Goal: Task Accomplishment & Management: Use online tool/utility

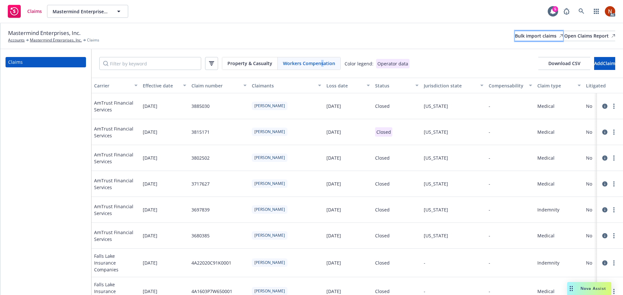
click at [515, 36] on div "Bulk import claims" at bounding box center [539, 36] width 48 height 10
click at [515, 31] on div "Bulk import claims" at bounding box center [539, 36] width 48 height 10
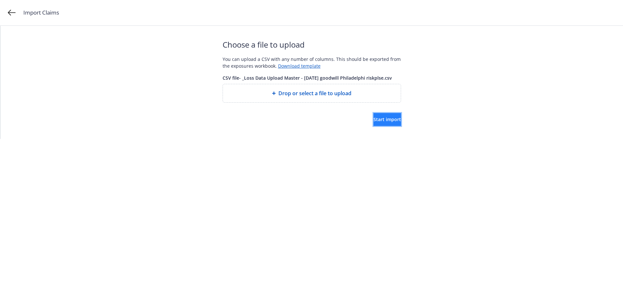
click at [373, 119] on span "Start import" at bounding box center [387, 119] width 28 height 6
click at [301, 118] on div "Start import" at bounding box center [311, 119] width 178 height 13
click at [373, 122] on span "Start import" at bounding box center [387, 119] width 28 height 6
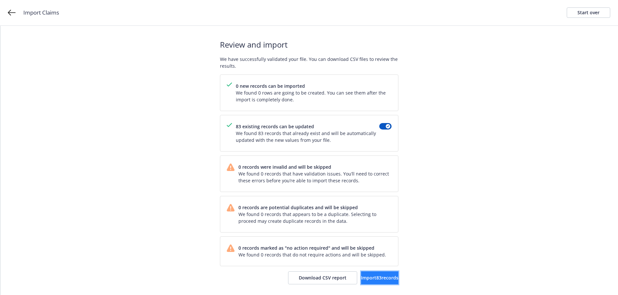
click at [370, 280] on span "Import 83 records" at bounding box center [379, 278] width 37 height 6
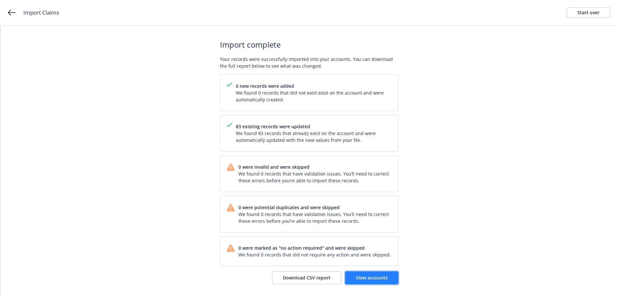
click at [380, 280] on span "View accounts" at bounding box center [372, 278] width 32 height 6
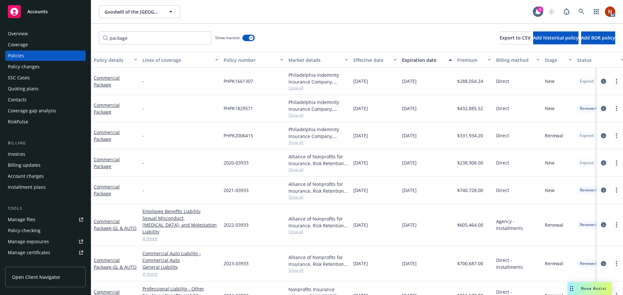
scroll to position [138, 0]
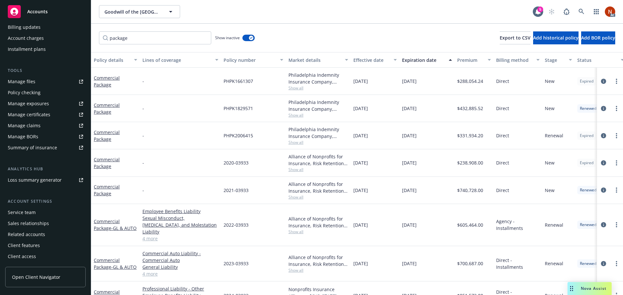
click at [256, 38] on div "package Show inactive Export to CSV Add historical policy Add BOR policy" at bounding box center [357, 38] width 532 height 29
click at [250, 38] on icon "button" at bounding box center [251, 38] width 3 height 2
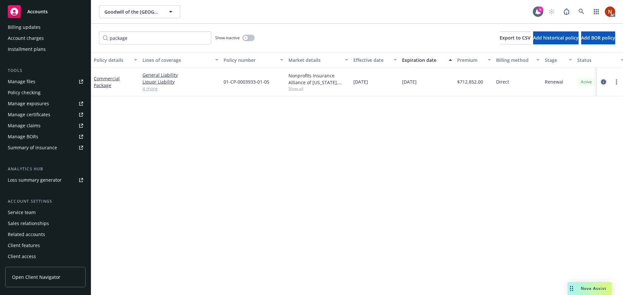
click at [602, 82] on icon "circleInformation" at bounding box center [603, 81] width 5 height 5
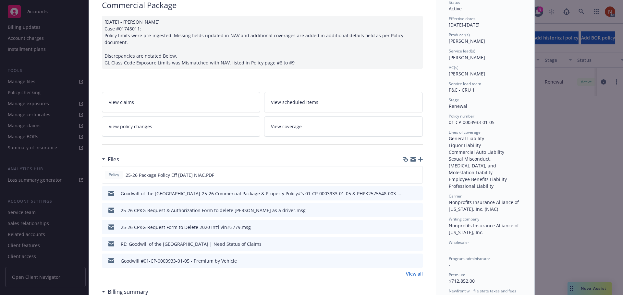
scroll to position [65, 0]
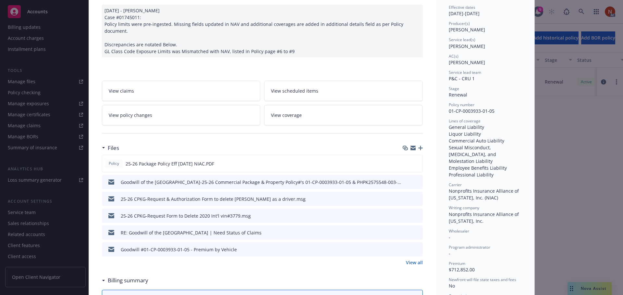
click at [418, 146] on icon "button" at bounding box center [420, 148] width 5 height 5
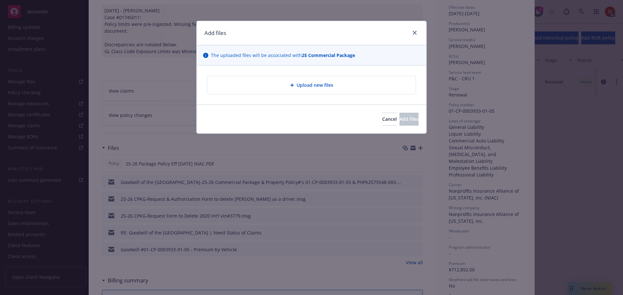
type textarea "x"
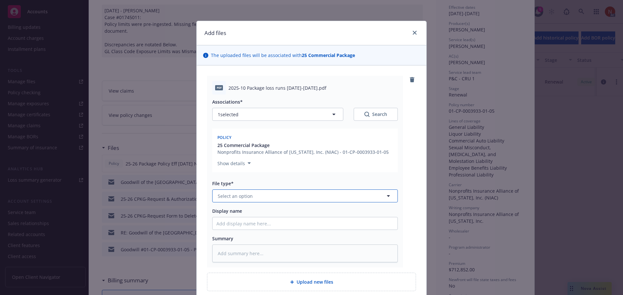
click at [268, 201] on button "Select an option" at bounding box center [305, 196] width 186 height 13
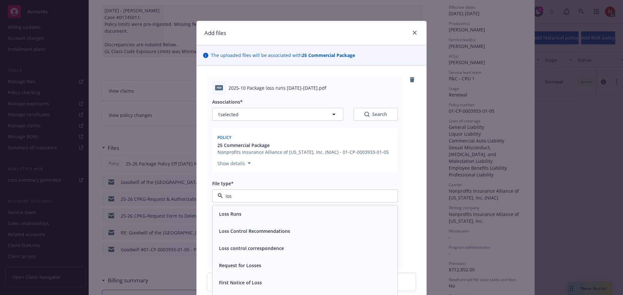
type input "loss"
click at [271, 213] on div "Loss Runs" at bounding box center [304, 214] width 177 height 9
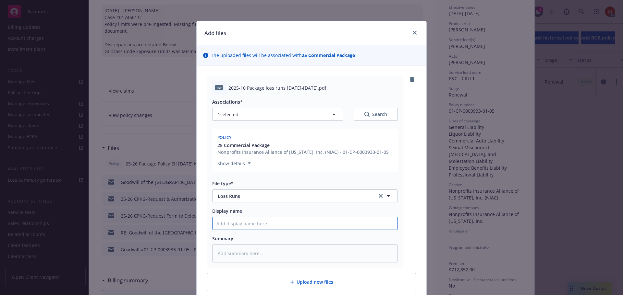
click at [249, 225] on input "Display name" at bounding box center [304, 224] width 185 height 12
type textarea "x"
type input "N"
type textarea "x"
type input "NI"
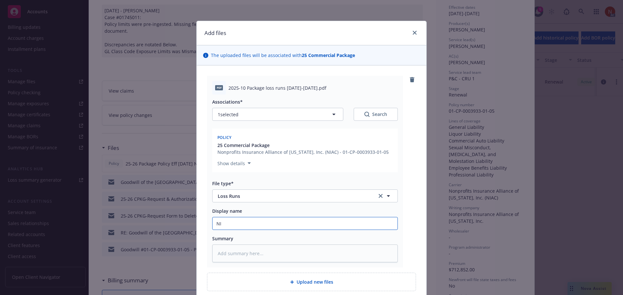
type textarea "x"
type input "NIA"
type textarea "x"
type input "NIAC"
type textarea "x"
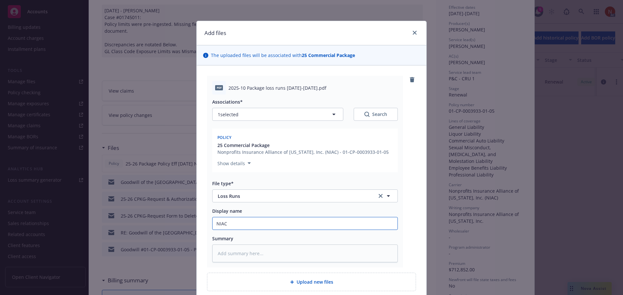
type input "NIAC l"
type textarea "x"
type input "NIAC lo"
type textarea "x"
type input "NIAC los"
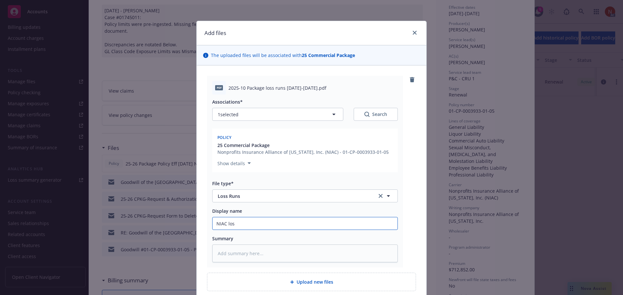
type textarea "x"
type input "NIAC loss"
type textarea "x"
type input "NIAC loss"
type textarea "x"
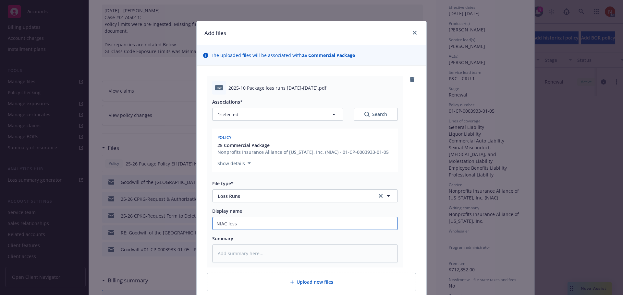
type input "NIAC loss r"
type textarea "x"
type input "NIAC loss ru"
type textarea "x"
type input "NIAC loss run"
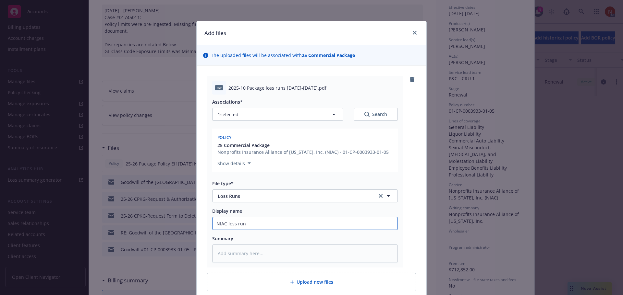
type textarea "x"
type input "NIAC loss runs"
type textarea "x"
type input "NIAC loss runs v"
type textarea "x"
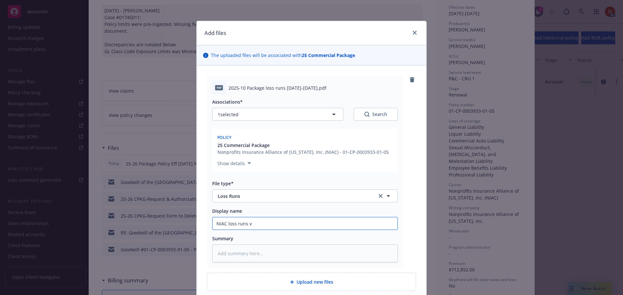
type input "NIAC loss runs va"
type textarea "x"
type input "NIAC loss runs val"
type textarea "x"
type input "NIAC loss runs valu"
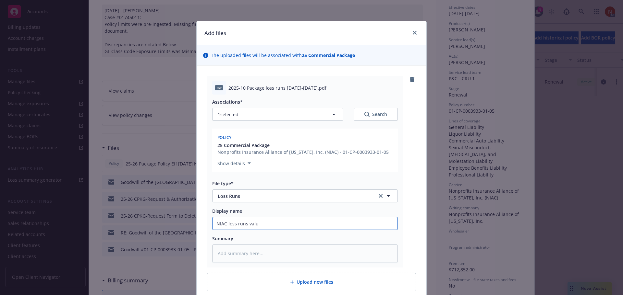
click at [225, 223] on input "NIAC loss runs valu" at bounding box center [304, 224] width 185 height 12
type textarea "x"
type input "NIAC Ploss runs valu"
type textarea "x"
type input "NIAC Paloss runs valu"
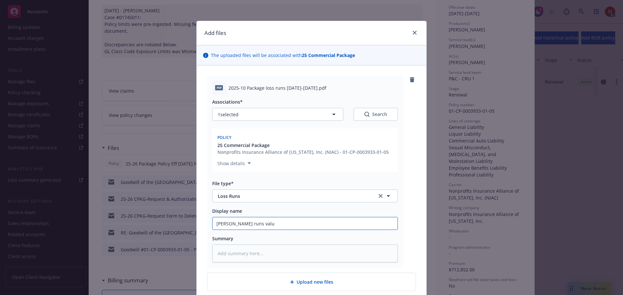
type textarea "x"
type input "NIAC Pacloss runs valu"
type textarea "x"
type input "NIAC Packaloss runs valu"
type textarea "x"
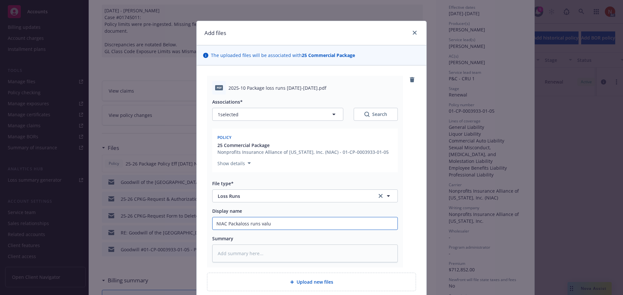
type input "NIAC Packagloss runs valu"
type textarea "x"
type input "NIAC Packageloss runs valu"
type textarea "x"
type input "NIAC Package loss runs valu"
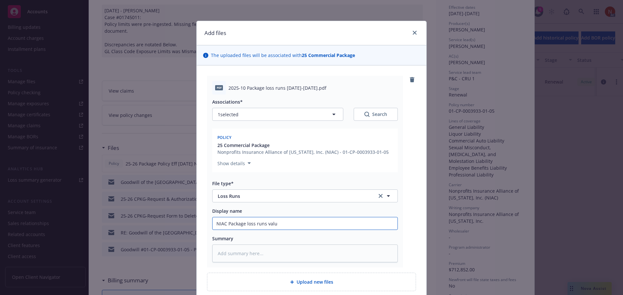
click at [272, 225] on input "NIAC Package loss runs valu" at bounding box center [304, 224] width 185 height 12
type textarea "x"
type input "NIAC Package loss runs value"
type textarea "x"
type input "NIAC Package loss runs valued"
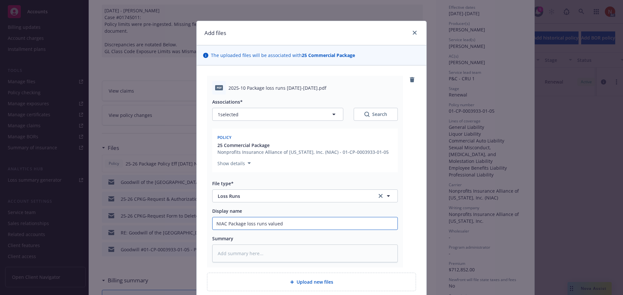
type textarea "x"
type input "NIAC Package loss runs valued"
type textarea "x"
type input "NIAC Package loss runs valued 1"
type textarea "x"
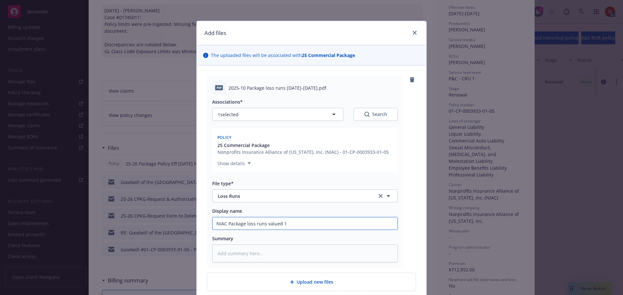
type input "NIAC Package loss runs valued 10"
type textarea "x"
type input "NIAC Package loss runs valued 10-"
type textarea "x"
type input "NIAC Package loss runs valued 10-1"
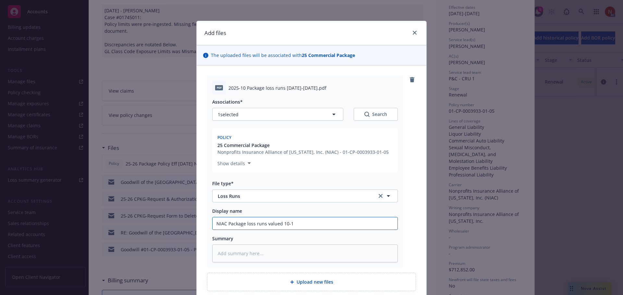
type textarea "x"
type input "NIAC Package loss runs valued 10-14"
type textarea "x"
type input "NIAC Package loss runs valued 10-14-"
type textarea "x"
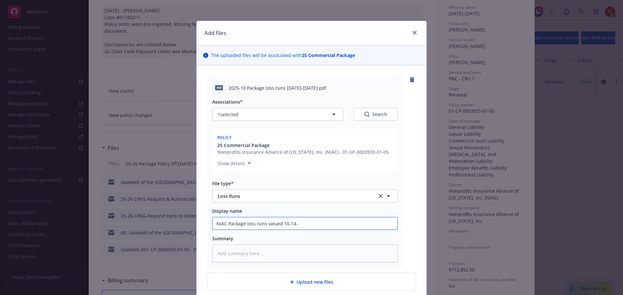
type input "NIAC Package loss runs valued 10-14-2"
type textarea "x"
type input "NIAC Package loss runs valued 10-14-20"
type textarea "x"
type input "NIAC Package loss runs valued 10-14-202"
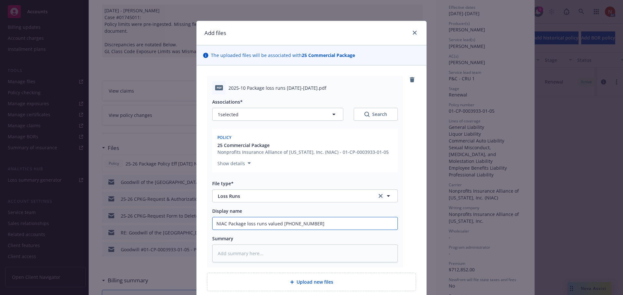
type textarea "x"
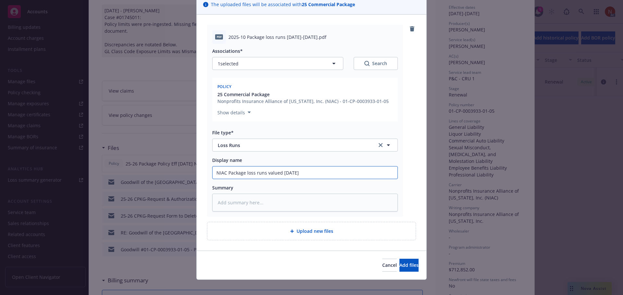
scroll to position [56, 0]
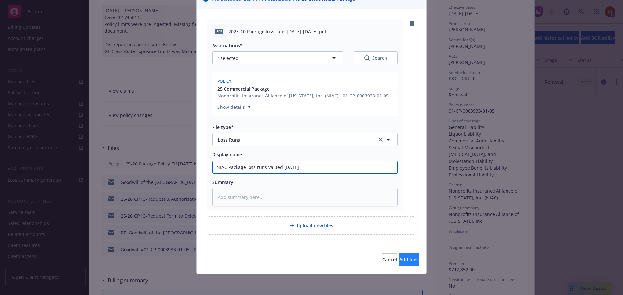
type input "NIAC Package loss runs valued 10-14-2025"
click at [399, 256] on button "Add files" at bounding box center [408, 260] width 19 height 13
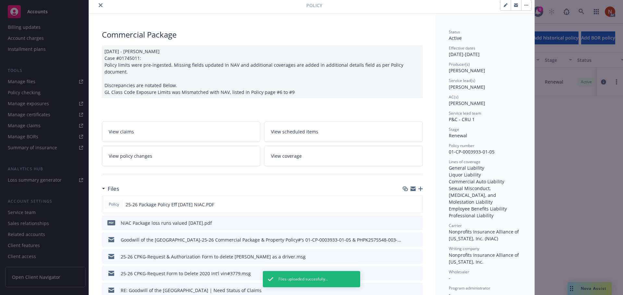
scroll to position [0, 0]
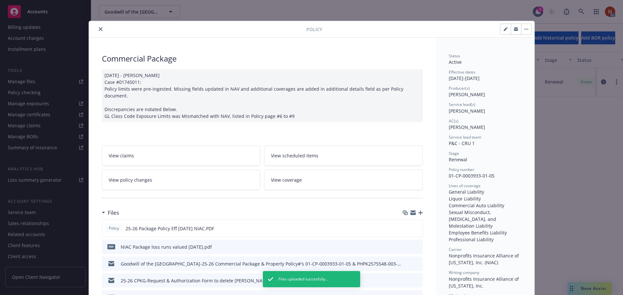
click at [102, 30] on div at bounding box center [198, 29] width 215 height 8
click at [99, 28] on icon "close" at bounding box center [101, 29] width 4 height 4
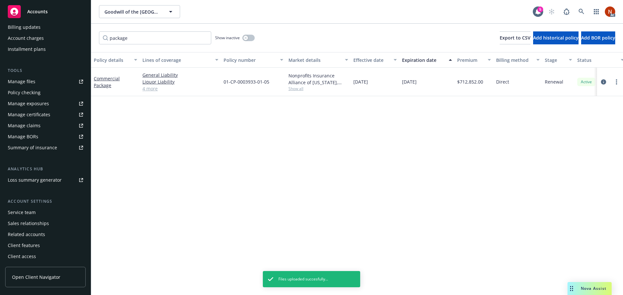
click at [37, 128] on div "Manage claims" at bounding box center [24, 126] width 33 height 10
click at [39, 85] on link "Manage files" at bounding box center [45, 82] width 80 height 10
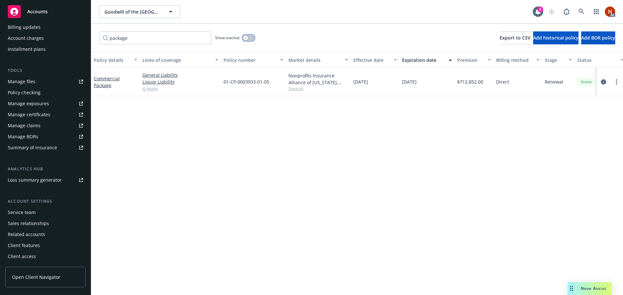
click at [252, 39] on button "button" at bounding box center [248, 38] width 12 height 6
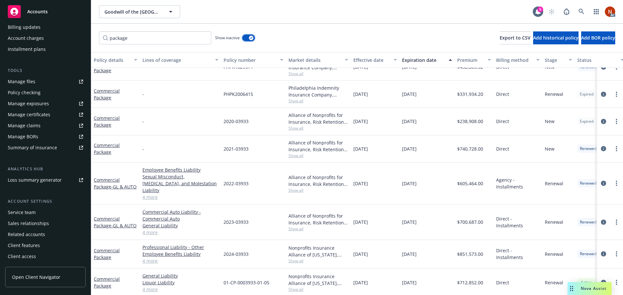
scroll to position [9, 0]
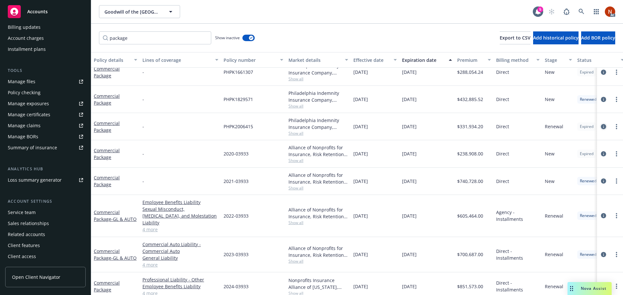
click at [601, 126] on icon "circleInformation" at bounding box center [603, 126] width 5 height 5
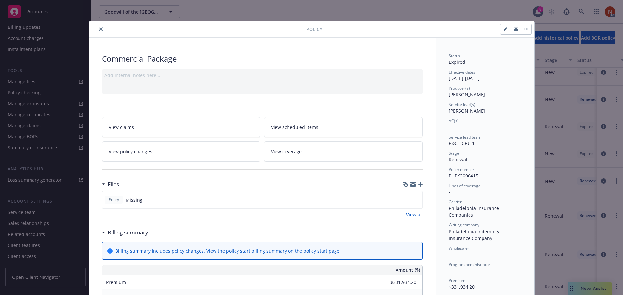
click at [418, 185] on icon "button" at bounding box center [420, 184] width 5 height 5
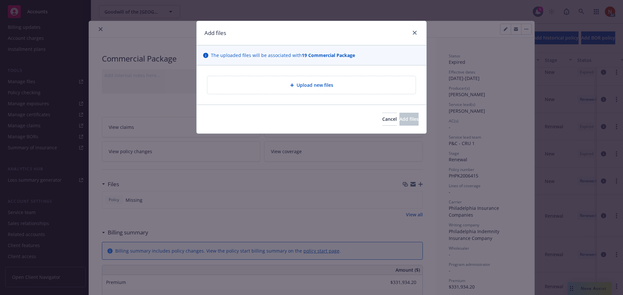
type textarea "x"
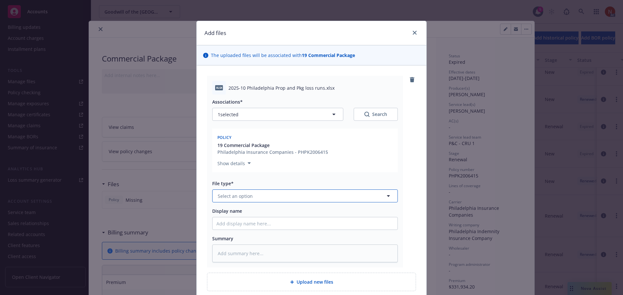
click at [258, 197] on button "Select an option" at bounding box center [305, 196] width 186 height 13
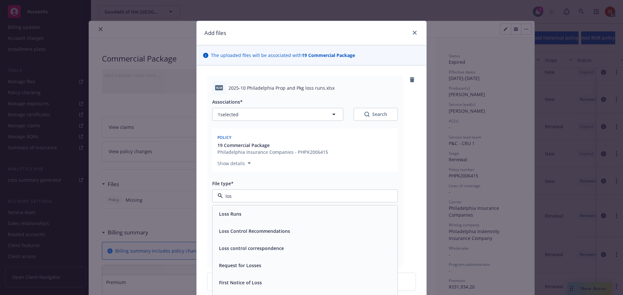
type input "loss"
click at [258, 207] on div "Loss Runs" at bounding box center [304, 214] width 185 height 17
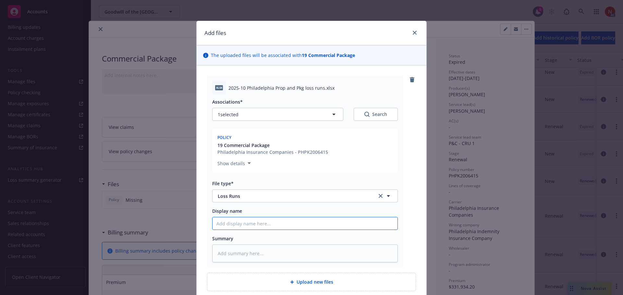
click at [250, 222] on input "Display name" at bounding box center [304, 224] width 185 height 12
type textarea "x"
type input "P"
type textarea "x"
type input "Ph"
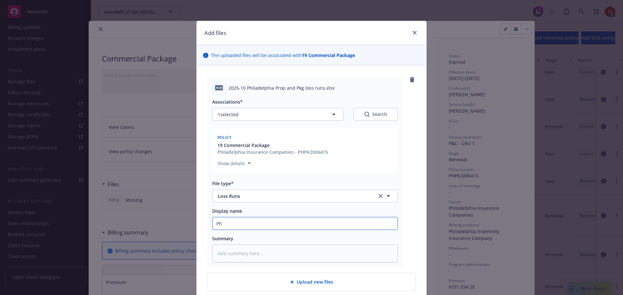
type textarea "x"
type input "Phi"
type textarea "x"
type input "Phil"
type textarea "x"
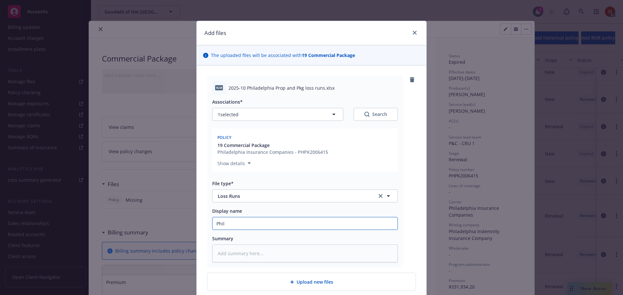
type input "Phila"
type textarea "x"
type input "Philad"
type textarea "x"
type input "Philade"
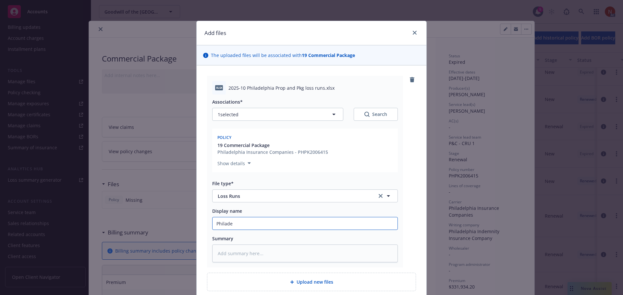
type textarea "x"
type input "Philadel"
type textarea "x"
type input "Philadelp"
type textarea "x"
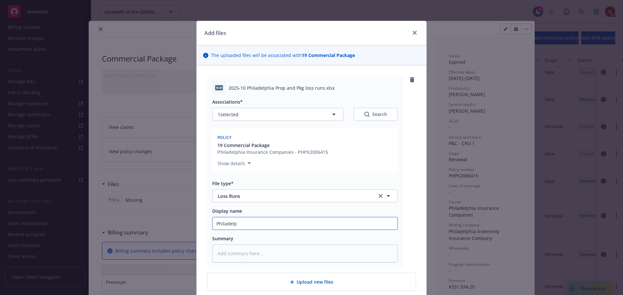
type input "Philadelph"
type textarea "x"
type input "Philadelphia"
type textarea "x"
type input "Philadelphia"
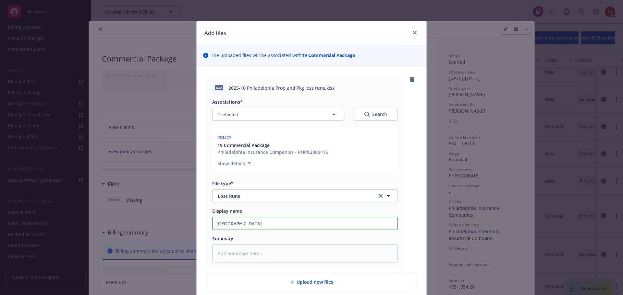
type textarea "x"
type input "Philadelphia l"
type textarea "x"
type input "Philadelphia lo"
type textarea "x"
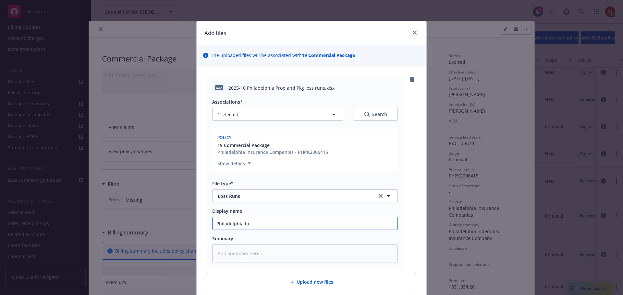
type input "Philadelphia los"
type textarea "x"
type input "Philadelphia loss"
type textarea "x"
type input "Philadelphia loss"
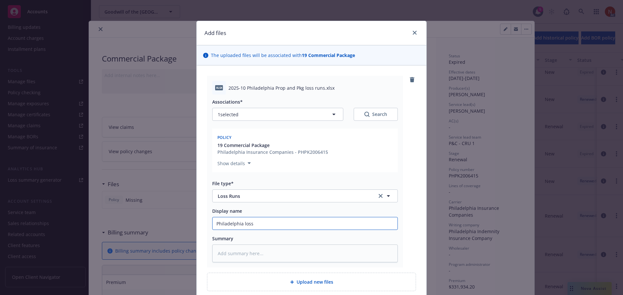
type textarea "x"
type input "Philadelphia loss r"
type textarea "x"
type input "Philadelphia loss ru"
type textarea "x"
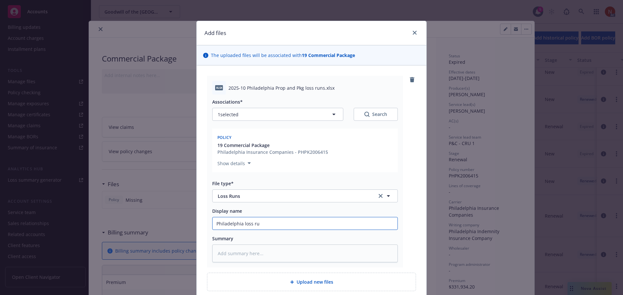
type input "Philadelphia loss run"
type textarea "x"
type input "Philadelphia loss runs"
type textarea "x"
type input "Philadelphia loss runs v"
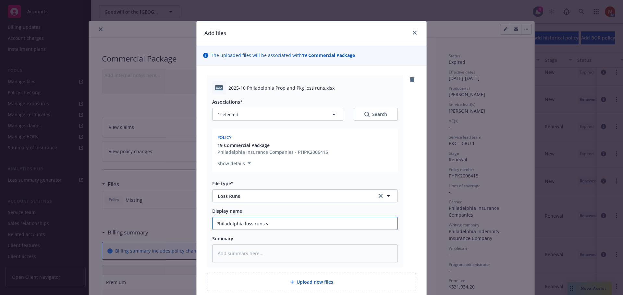
type textarea "x"
type input "Philadelphia loss runs va"
type textarea "x"
type input "Philadelphia loss runs val"
type textarea "x"
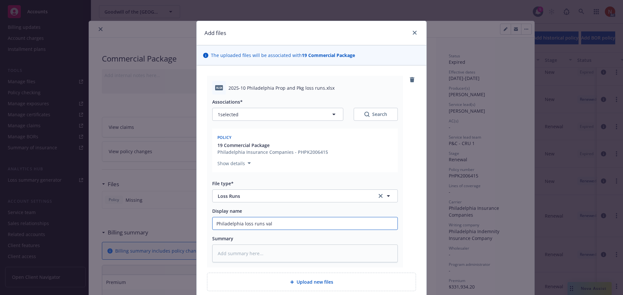
type input "Philadelphia loss runs valu"
type textarea "x"
type input "Philadelphia loss runs value"
type textarea "x"
type input "Philadelphia loss runs valued"
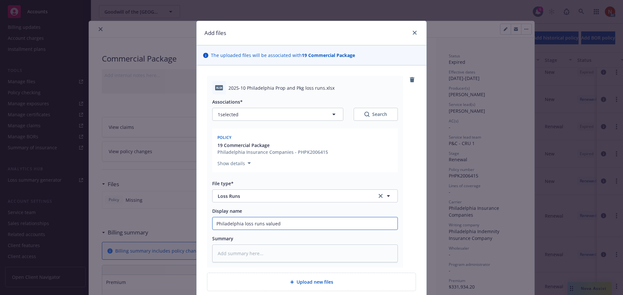
type textarea "x"
type input "Philadelphia loss runs valued"
type textarea "x"
type input "Philadelphia loss runs valued 1"
type textarea "x"
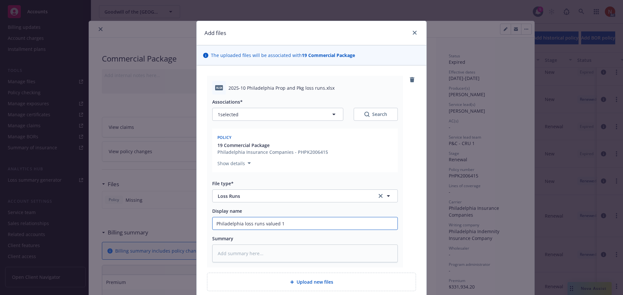
type input "Philadelphia loss runs valued 10"
type textarea "x"
type input "Philadelphia loss runs valued 10-"
type textarea "x"
type input "Philadelphia loss runs valued 10-1"
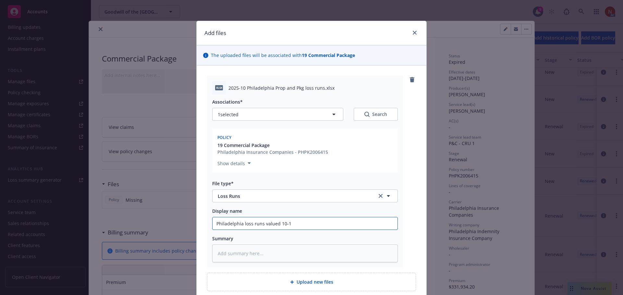
type textarea "x"
type input "Philadelphia loss runs valued 10-14"
type textarea "x"
type input "Philadelphia loss runs valued 10-14-"
type textarea "x"
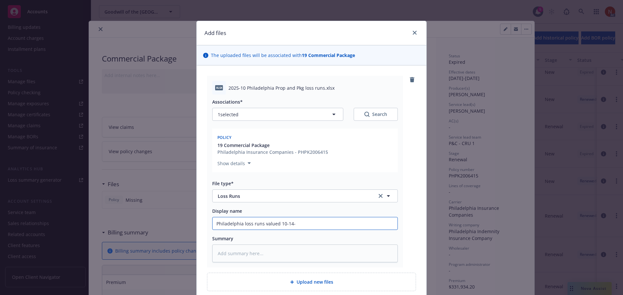
type input "Philadelphia loss runs valued 10-14-2"
type textarea "x"
type input "Philadelphia loss runs valued 10-14-20"
type textarea "x"
type input "Philadelphia loss runs valued 10-14-202"
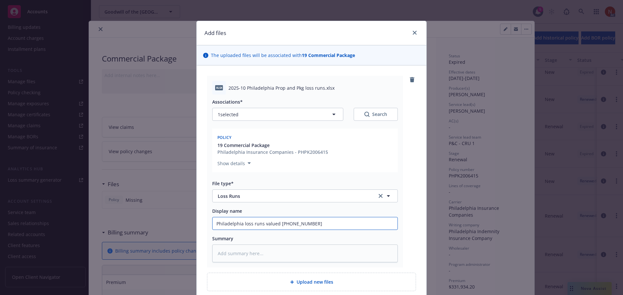
type textarea "x"
type input "Philadelphia loss runs valued 10-14-2025"
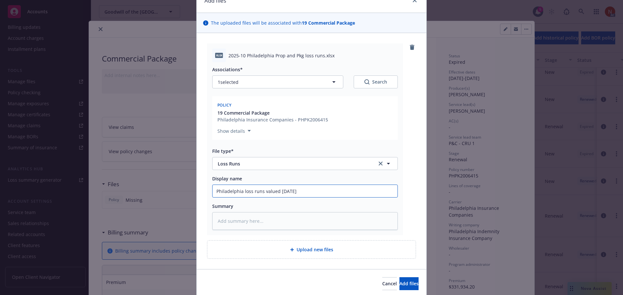
click at [239, 190] on input "Philadelphia loss runs valued 10-14-2025" at bounding box center [304, 191] width 185 height 12
type textarea "x"
type input "Philadelphia loss runs valued 10-14-2025"
type textarea "x"
type input "Philadelphia P loss runs valued 10-14-2025"
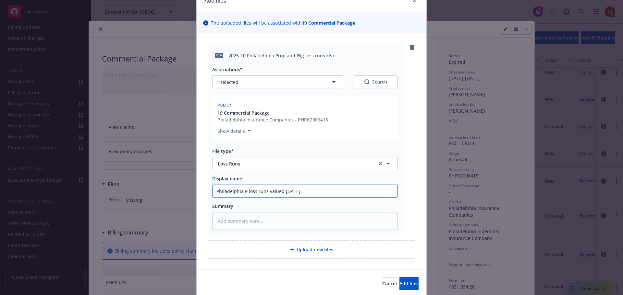
type textarea "x"
type input "Philadelphia Pa loss runs valued 10-14-2025"
type textarea "x"
type input "Philadelphia Pac loss runs valued 10-14-2025"
type textarea "x"
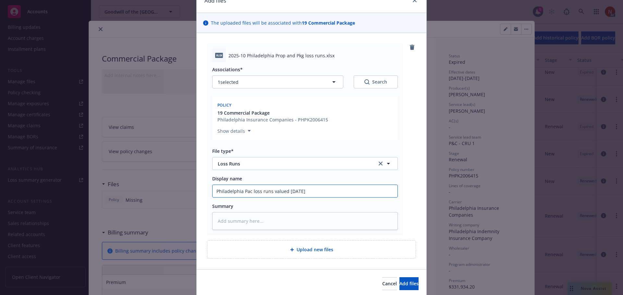
type input "Philadelphia Pack loss runs valued 10-14-2025"
type textarea "x"
type input "Philadelphia Packa loss runs valued 10-14-2025"
type textarea "x"
type input "Philadelphia Packag loss runs valued 10-14-2025"
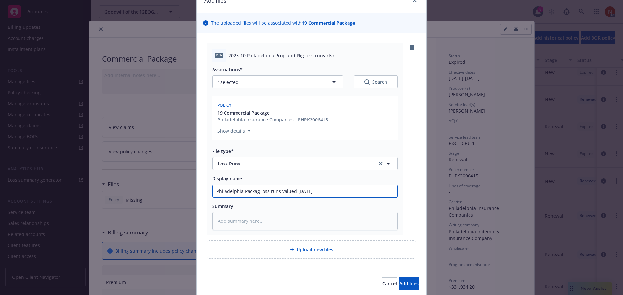
type textarea "x"
type input "Philadelphia Package loss runs valued 10-14-2025"
click at [399, 281] on span "Add files" at bounding box center [408, 284] width 19 height 6
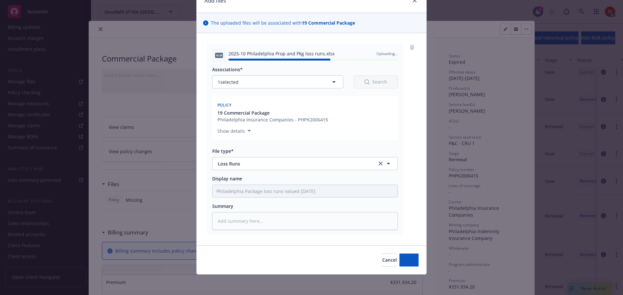
type textarea "x"
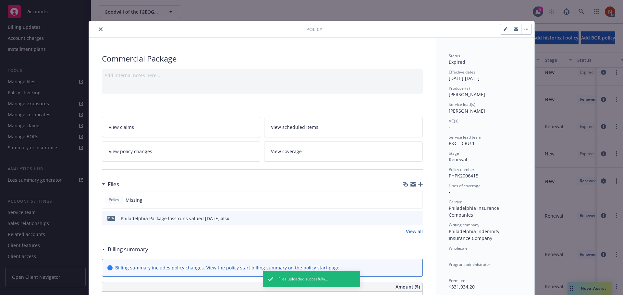
click at [99, 28] on icon "close" at bounding box center [101, 29] width 4 height 4
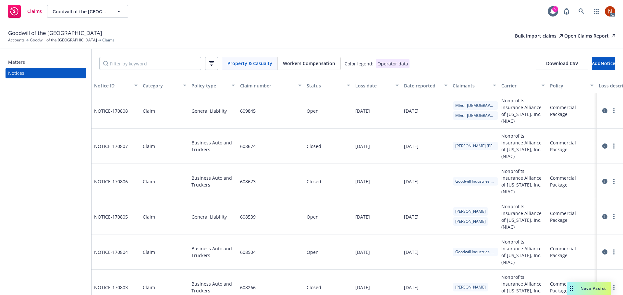
click at [259, 65] on span "Property & Casualty" at bounding box center [249, 63] width 45 height 7
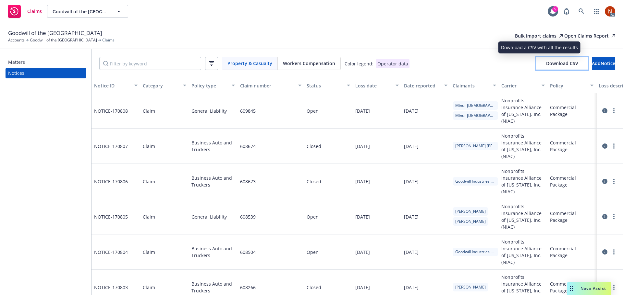
click at [546, 61] on span "Download CSV" at bounding box center [562, 63] width 32 height 6
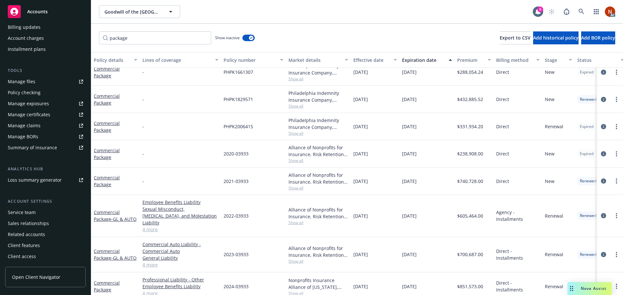
scroll to position [42, 0]
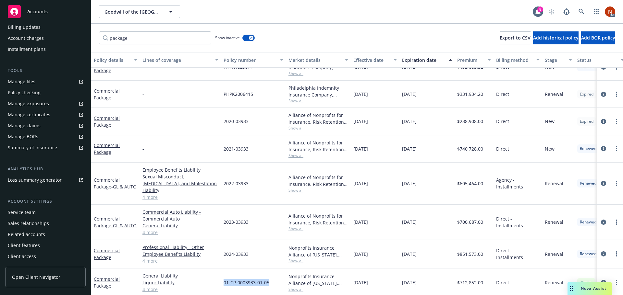
drag, startPoint x: 274, startPoint y: 275, endPoint x: 222, endPoint y: 277, distance: 51.6
click at [222, 277] on div "01-CP-0003933-01-05" at bounding box center [253, 283] width 65 height 29
copy span "01-CP-0003933-01-05"
click at [289, 286] on div "Nonprofits Insurance Alliance of California, Inc., Nonprofits Insurance Allianc…" at bounding box center [318, 283] width 65 height 29
click at [295, 287] on span "Show all" at bounding box center [318, 290] width 60 height 6
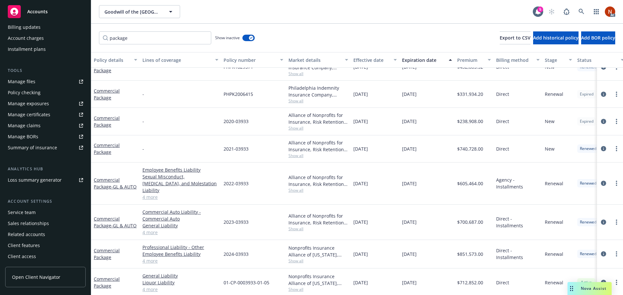
click at [268, 287] on div "01-CP-0003933-01-05" at bounding box center [253, 283] width 65 height 29
drag, startPoint x: 273, startPoint y: 275, endPoint x: 222, endPoint y: 277, distance: 50.6
click at [222, 277] on div "01-CP-0003933-01-05" at bounding box center [253, 283] width 65 height 29
copy span "01-CP-0003933-01-05"
drag, startPoint x: 142, startPoint y: 29, endPoint x: 131, endPoint y: 30, distance: 10.9
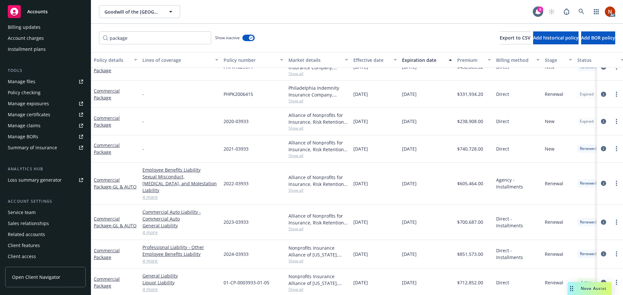
click at [131, 30] on div "package Show inactive Export to CSV Add historical policy Add BOR policy" at bounding box center [357, 38] width 532 height 29
drag, startPoint x: 134, startPoint y: 33, endPoint x: 85, endPoint y: 37, distance: 48.8
click at [85, 37] on div "Accounts Overview Coverage Policies Policy changes SSC Cases Quoting plans Cont…" at bounding box center [311, 147] width 623 height 295
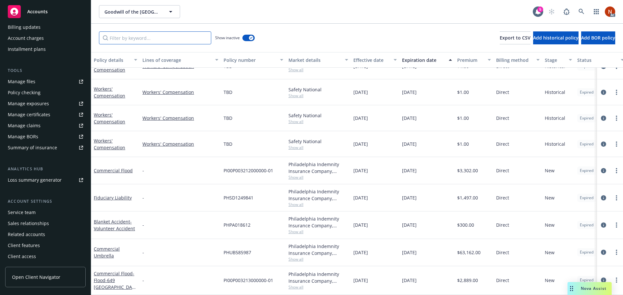
scroll to position [18, 0]
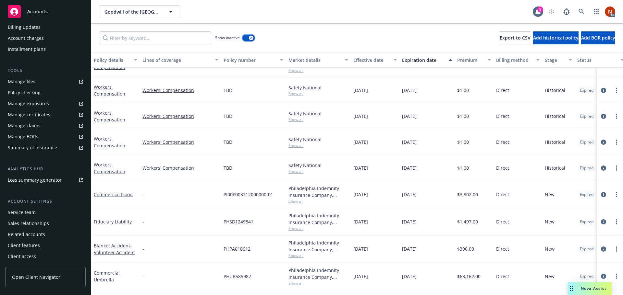
click at [249, 40] on button "button" at bounding box center [248, 38] width 12 height 6
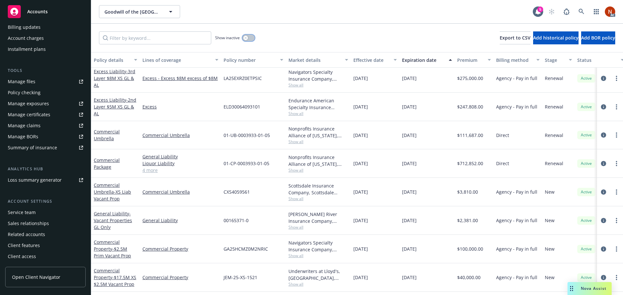
scroll to position [277, 0]
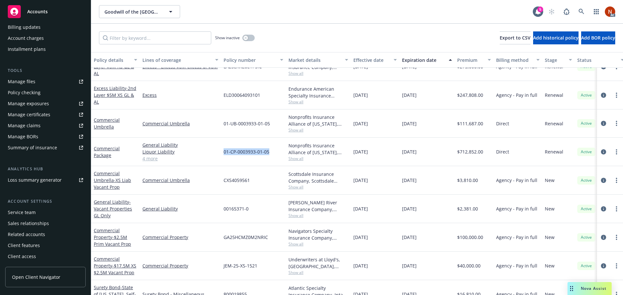
drag, startPoint x: 275, startPoint y: 154, endPoint x: 222, endPoint y: 154, distance: 52.5
click at [222, 154] on div "01-CP-0003933-01-05" at bounding box center [253, 152] width 65 height 29
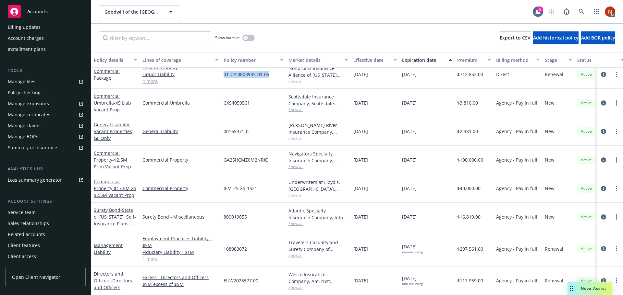
scroll to position [352, 0]
click at [33, 26] on div "Billing updates" at bounding box center [24, 27] width 33 height 10
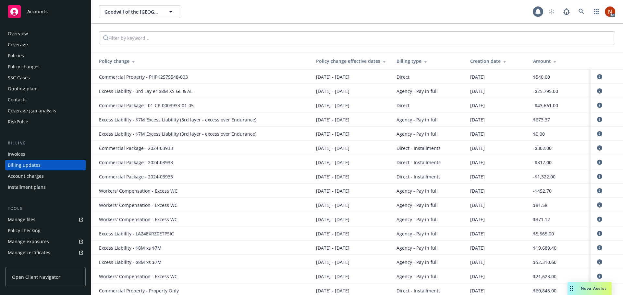
click at [30, 36] on div "Overview" at bounding box center [45, 34] width 75 height 10
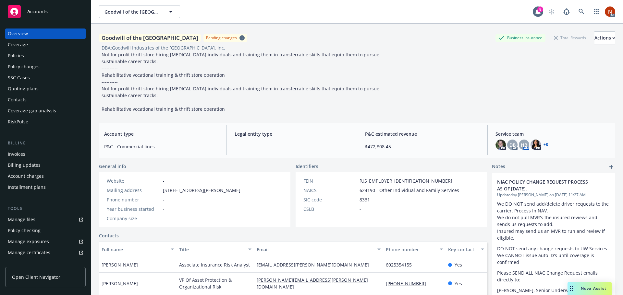
click at [357, 57] on span "Not for profit thrift store hiring low-income individuals and training them in …" at bounding box center [241, 82] width 279 height 61
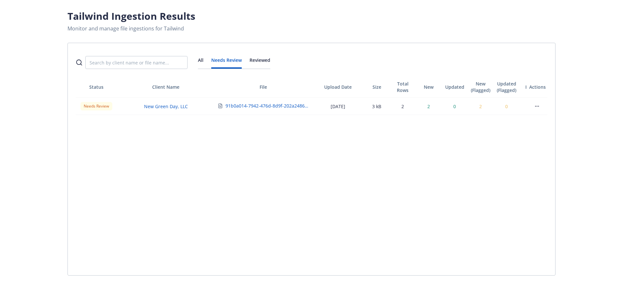
click at [258, 65] on button "Reviewed" at bounding box center [259, 63] width 21 height 12
click at [228, 61] on button "Needs Review" at bounding box center [226, 63] width 30 height 12
click at [198, 59] on button "All" at bounding box center [201, 63] width 6 height 12
click at [219, 63] on button "Needs Review" at bounding box center [226, 63] width 30 height 12
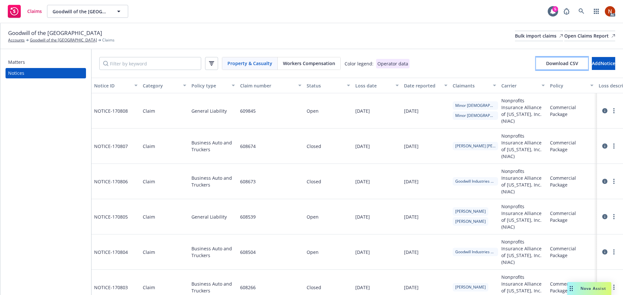
click at [546, 64] on span "Download CSV" at bounding box center [562, 63] width 32 height 6
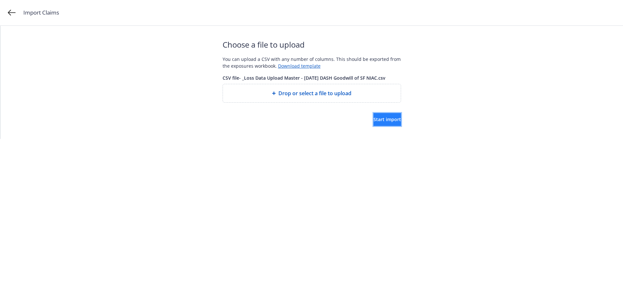
click at [378, 119] on span "Start import" at bounding box center [387, 119] width 28 height 6
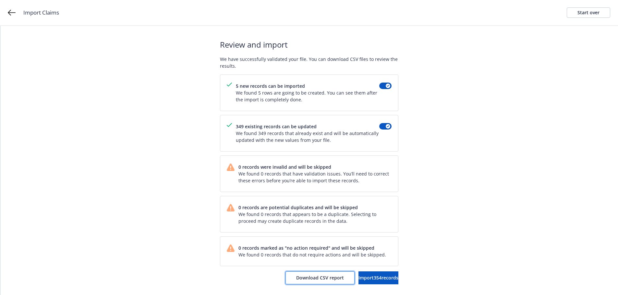
click at [303, 278] on span "Download CSV report" at bounding box center [320, 278] width 48 height 6
click at [369, 276] on span "Import 354 records" at bounding box center [378, 278] width 40 height 6
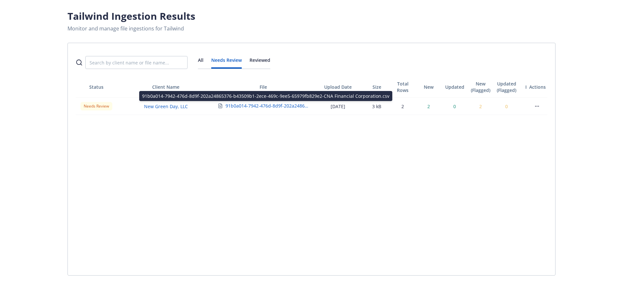
click at [271, 104] on button "91b0a014-7942-476d-8d9f-202a24865376-b43509b1-2ece-469c-9ee5-65979fb829e2-CNA F…" at bounding box center [266, 105] width 83 height 7
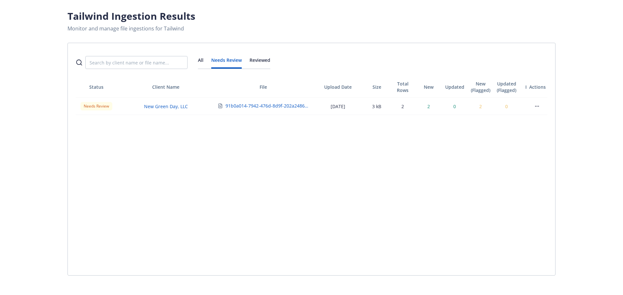
click at [539, 106] on button "button" at bounding box center [537, 106] width 10 height 10
click at [519, 120] on div "Download Report" at bounding box center [517, 121] width 43 height 6
click at [174, 108] on link "New Green Day, LLC" at bounding box center [166, 106] width 44 height 6
click at [200, 61] on button "All" at bounding box center [201, 63] width 6 height 12
click at [229, 60] on button "Needs Review" at bounding box center [226, 63] width 30 height 12
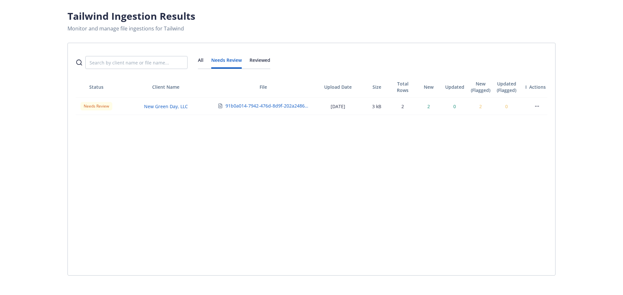
click at [196, 56] on div "All Needs Review Reviewed" at bounding box center [311, 60] width 487 height 34
click at [200, 59] on button "All" at bounding box center [201, 63] width 6 height 12
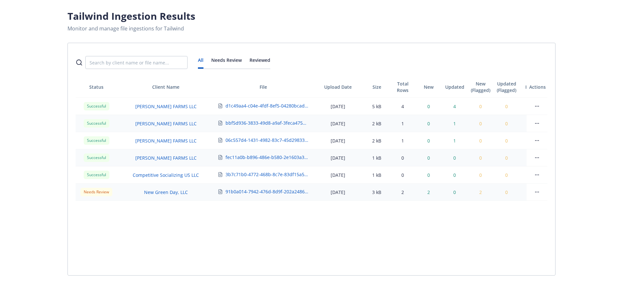
click at [221, 60] on button "Needs Review" at bounding box center [226, 63] width 30 height 12
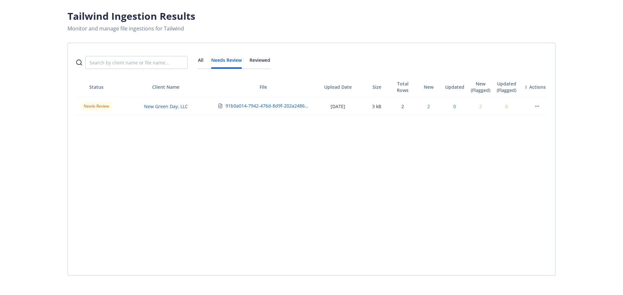
click at [206, 60] on div "All Needs Review Reviewed" at bounding box center [234, 63] width 72 height 12
click at [203, 61] on div "All Needs Review Reviewed" at bounding box center [234, 63] width 72 height 12
click at [201, 61] on button "All" at bounding box center [201, 63] width 6 height 12
click at [230, 63] on button "Needs Review" at bounding box center [226, 63] width 30 height 12
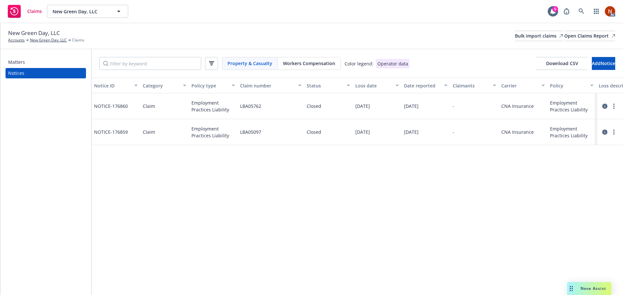
click at [605, 107] on icon at bounding box center [604, 106] width 5 height 5
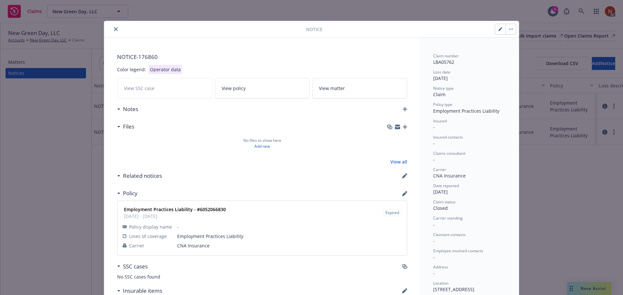
click at [114, 28] on icon "close" at bounding box center [116, 29] width 4 height 4
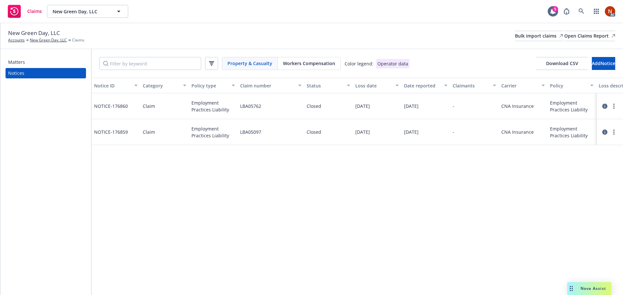
click at [602, 105] on div at bounding box center [609, 106] width 21 height 8
click at [603, 105] on icon at bounding box center [604, 106] width 5 height 5
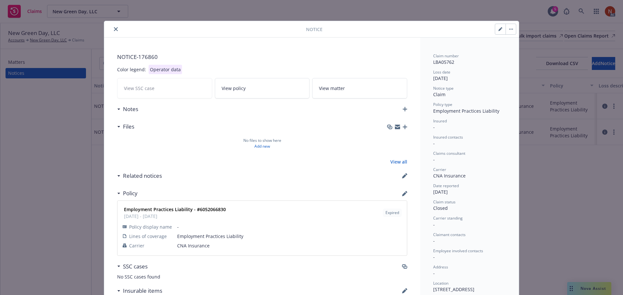
click at [114, 30] on icon "close" at bounding box center [116, 29] width 4 height 4
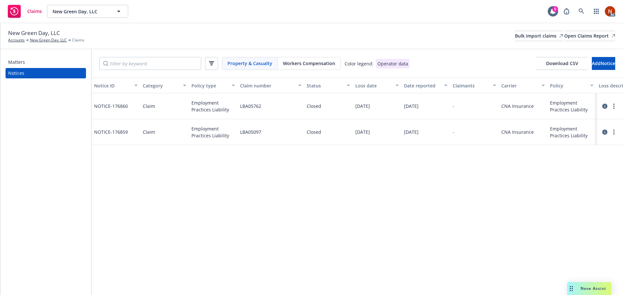
click at [603, 106] on icon at bounding box center [604, 106] width 5 height 5
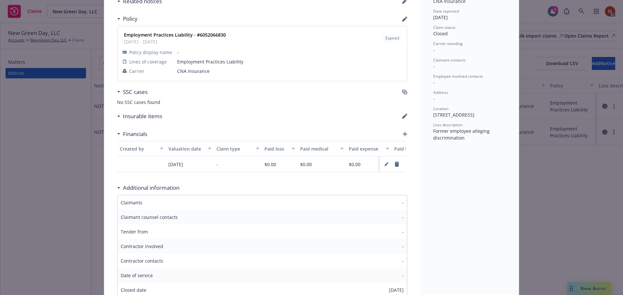
scroll to position [182, 0]
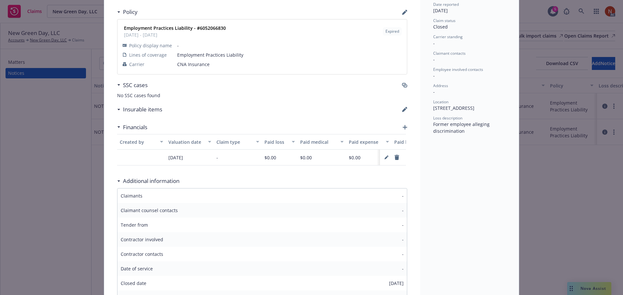
drag, startPoint x: 184, startPoint y: 166, endPoint x: 162, endPoint y: 167, distance: 22.4
click at [162, 167] on div "Created by Valuation date Claim type Paid loss Paid medical Paid expense Paid b…" at bounding box center [261, 153] width 289 height 38
click at [142, 154] on div at bounding box center [141, 158] width 49 height 16
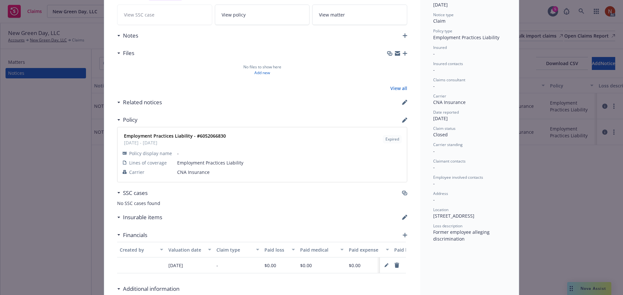
scroll to position [0, 0]
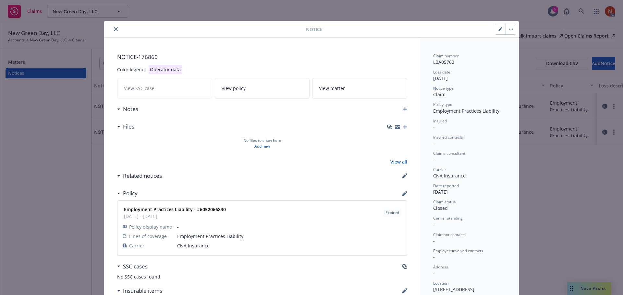
click at [113, 25] on div "Notice" at bounding box center [311, 29] width 414 height 17
click at [117, 33] on div at bounding box center [206, 29] width 199 height 8
click at [114, 27] on icon "close" at bounding box center [116, 29] width 4 height 4
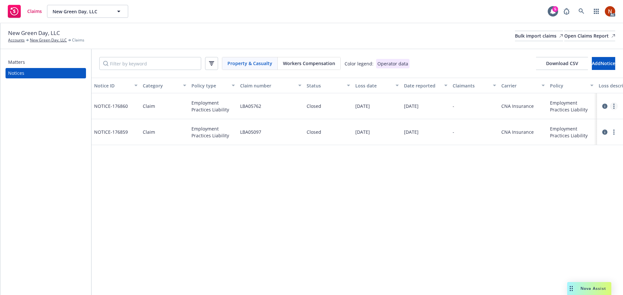
click at [614, 105] on link "more" at bounding box center [614, 106] width 8 height 8
click at [468, 104] on div "-" at bounding box center [474, 106] width 49 height 26
click at [611, 105] on link "more" at bounding box center [614, 106] width 8 height 8
click at [439, 189] on div "Notice ID Category Policy type Claim number Status Loss date Date reported Clai…" at bounding box center [356, 187] width 531 height 218
click at [604, 106] on icon at bounding box center [604, 106] width 5 height 5
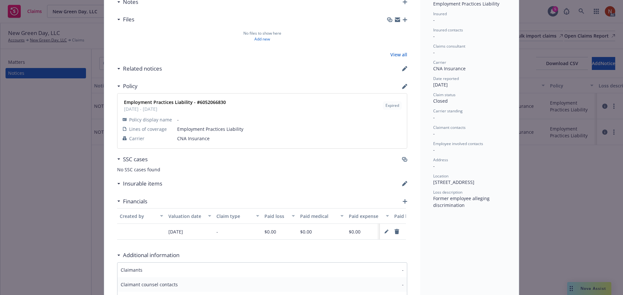
scroll to position [117, 0]
